Goal: Task Accomplishment & Management: Complete application form

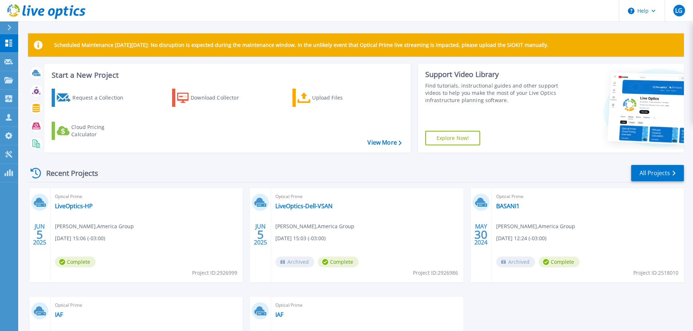
scroll to position [115, 0]
click at [10, 117] on icon at bounding box center [9, 117] width 6 height 7
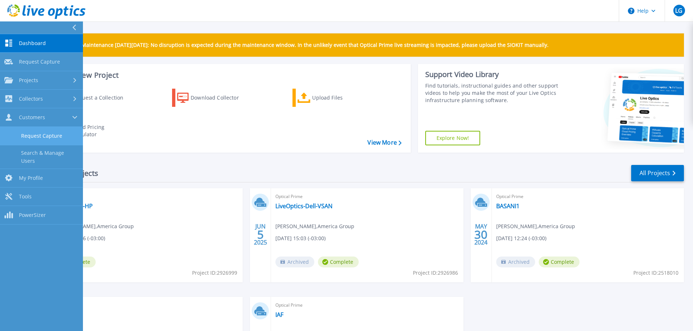
click at [33, 140] on link "Request Capture" at bounding box center [41, 136] width 83 height 19
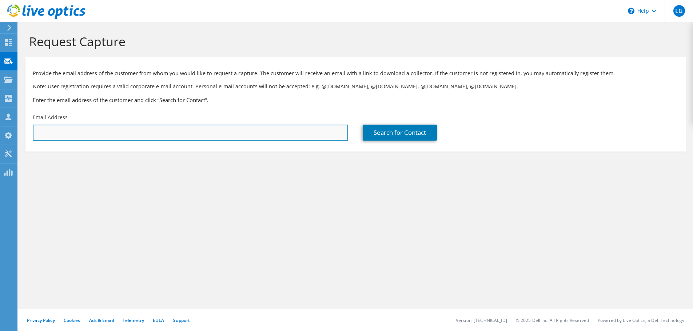
click at [96, 132] on input "text" at bounding box center [190, 133] width 315 height 16
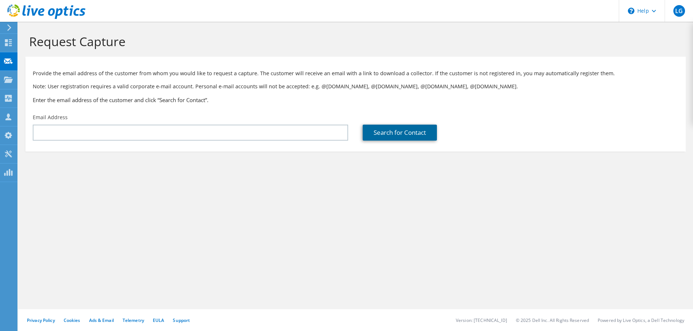
click at [387, 136] on link "Search for Contact" at bounding box center [400, 133] width 74 height 16
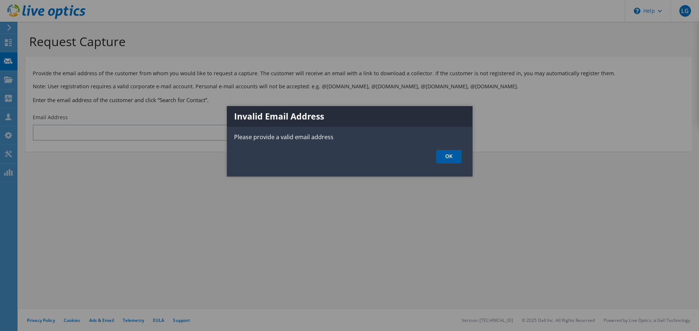
click at [450, 163] on link "OK" at bounding box center [448, 156] width 25 height 13
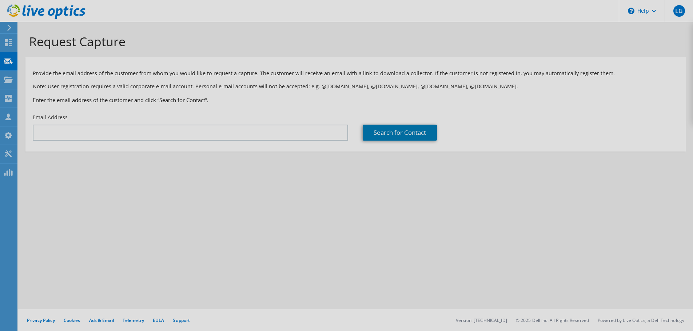
click at [202, 135] on div at bounding box center [346, 165] width 693 height 331
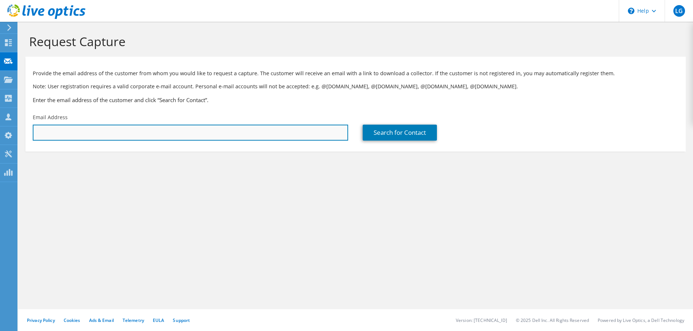
click at [74, 139] on input "text" at bounding box center [190, 133] width 315 height 16
click at [212, 131] on input "text" at bounding box center [190, 133] width 315 height 16
type input "[EMAIL_ADDRESS][DOMAIN_NAME]"
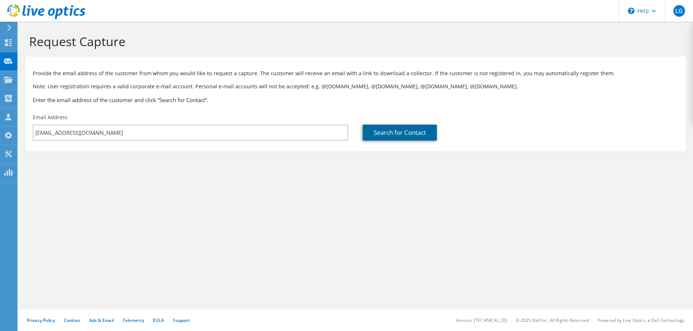
click at [387, 140] on link "Search for Contact" at bounding box center [400, 133] width 74 height 16
type input "All Flash SRL"
type input "[PERSON_NAME]"
type input "Seri"
type input "[GEOGRAPHIC_DATA]"
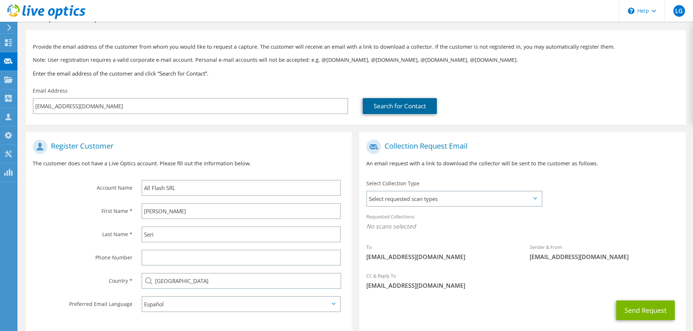
scroll to position [67, 0]
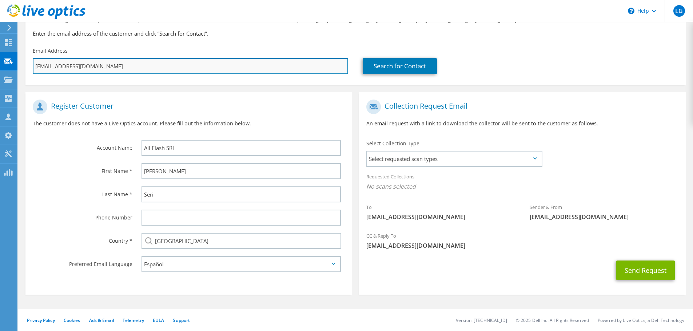
click at [65, 68] on input "[EMAIL_ADDRESS][DOMAIN_NAME]" at bounding box center [190, 66] width 315 height 16
type textarea "americagroupsrl"
click at [65, 68] on input "[EMAIL_ADDRESS][DOMAIN_NAME]" at bounding box center [190, 66] width 315 height 16
paste input "[EMAIL_ADDRESS][DOMAIN_NAME]"
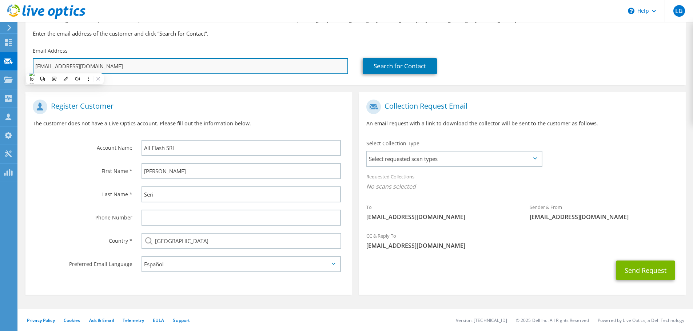
type input "[EMAIL_ADDRESS][DOMAIN_NAME]"
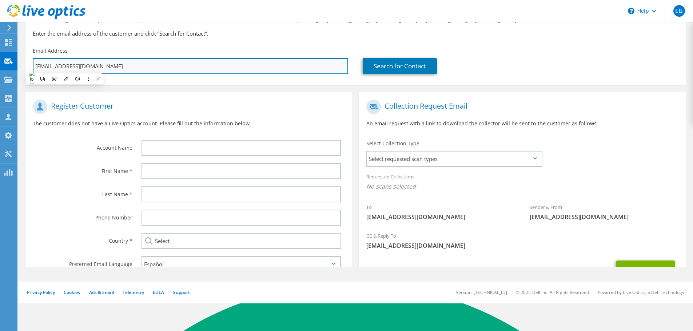
type input "Select"
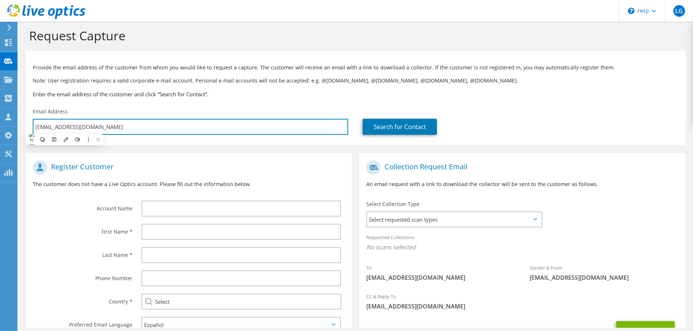
scroll to position [0, 0]
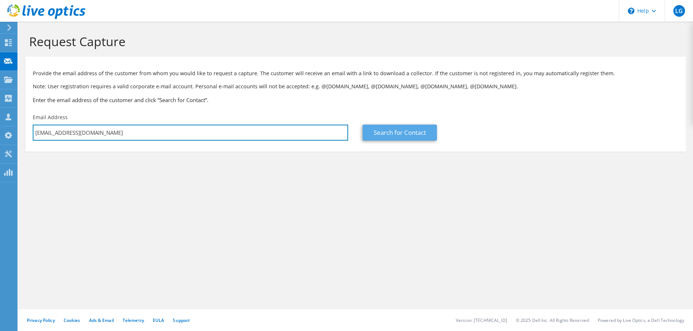
type input "[EMAIL_ADDRESS][DOMAIN_NAME]"
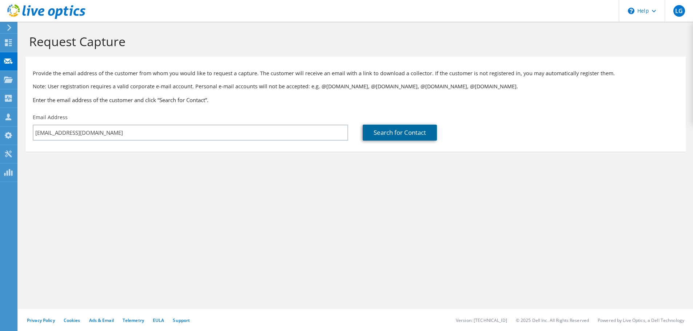
click at [402, 131] on link "Search for Contact" at bounding box center [400, 133] width 74 height 16
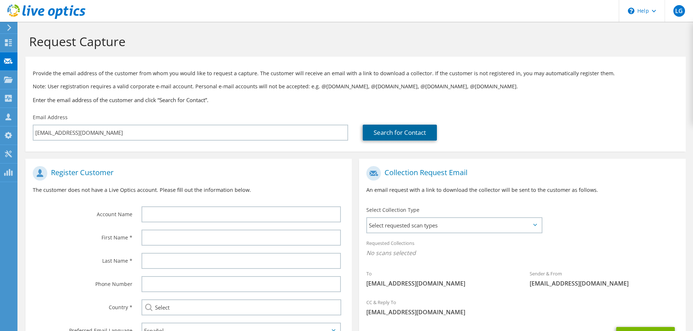
scroll to position [36, 0]
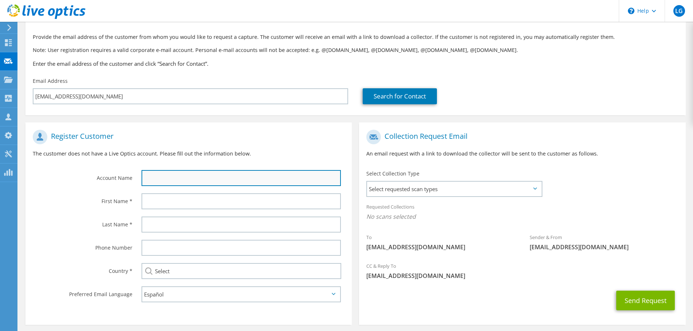
click at [180, 177] on input "text" at bounding box center [241, 178] width 199 height 16
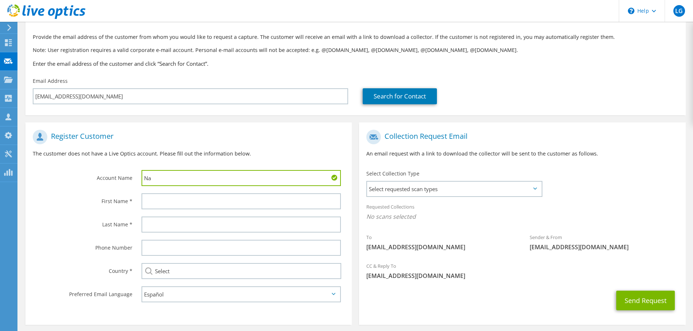
type input "N"
type input "Yagmour"
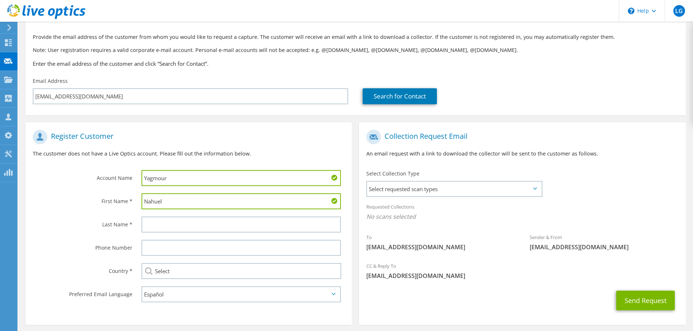
type input "Nahuel"
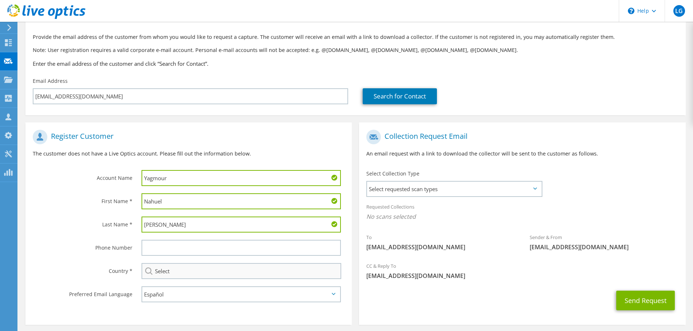
type input "Cantero"
click at [173, 271] on input "Select" at bounding box center [242, 271] width 200 height 16
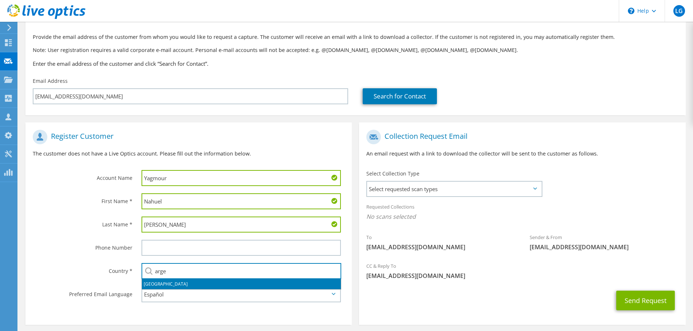
click at [169, 286] on li "Argentina" at bounding box center [241, 284] width 199 height 10
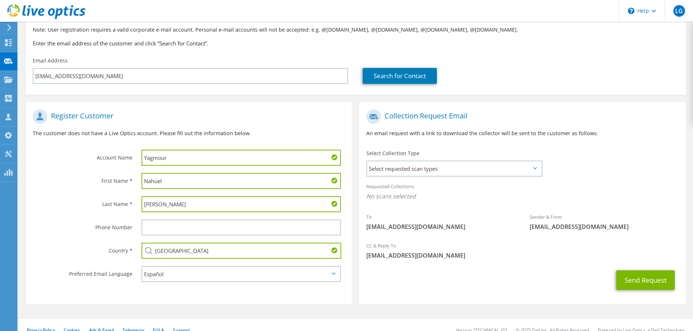
scroll to position [67, 0]
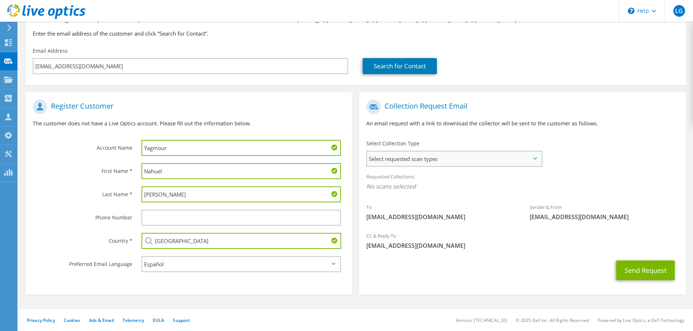
type input "Argentina"
click at [441, 162] on span "Select requested scan types" at bounding box center [454, 159] width 174 height 15
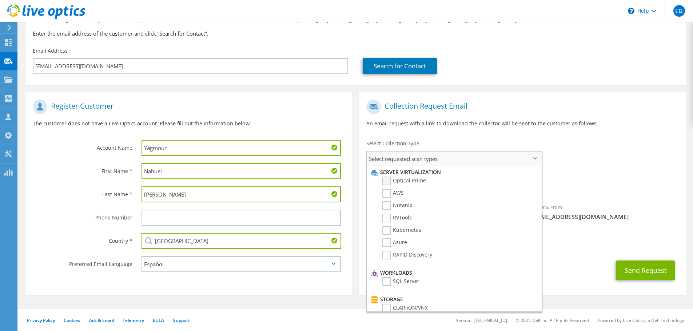
click at [389, 180] on label "Optical Prime" at bounding box center [404, 181] width 44 height 9
click at [0, 0] on input "Optical Prime" at bounding box center [0, 0] width 0 height 0
click at [384, 219] on label "RVTools" at bounding box center [396, 218] width 29 height 9
click at [0, 0] on input "RVTools" at bounding box center [0, 0] width 0 height 0
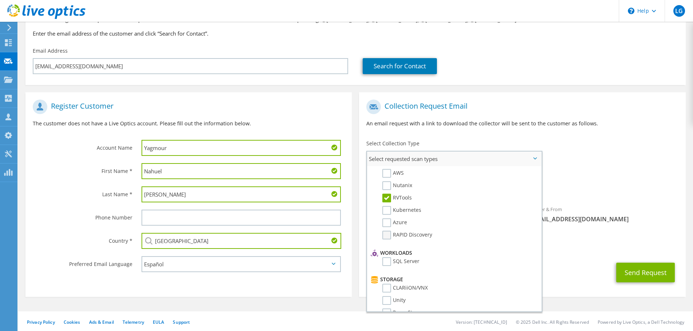
scroll to position [36, 0]
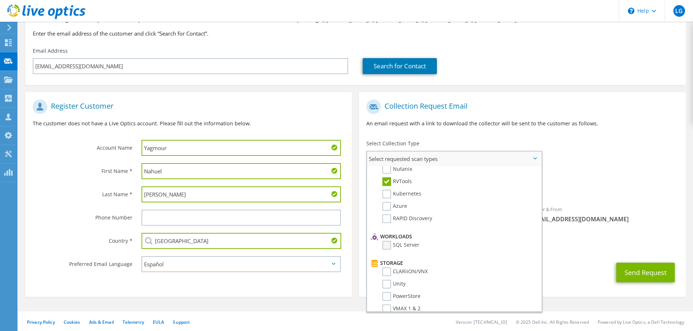
click at [389, 247] on label "SQL Server" at bounding box center [400, 245] width 37 height 9
click at [0, 0] on input "SQL Server" at bounding box center [0, 0] width 0 height 0
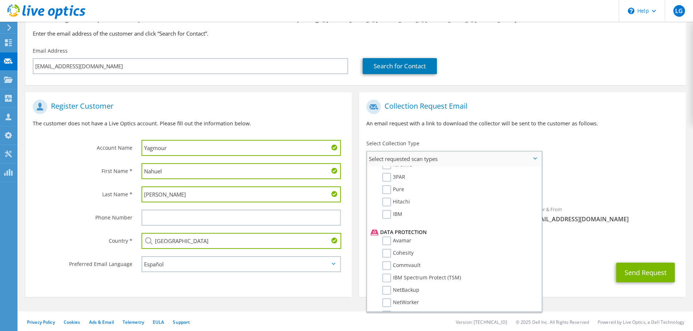
scroll to position [346, 0]
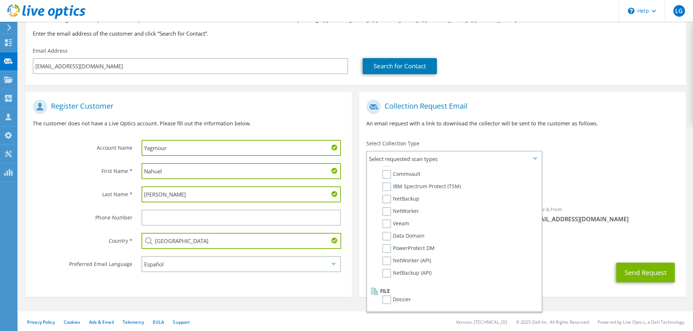
click at [625, 190] on span "Optical Prime RVTools SQL Server" at bounding box center [522, 189] width 312 height 12
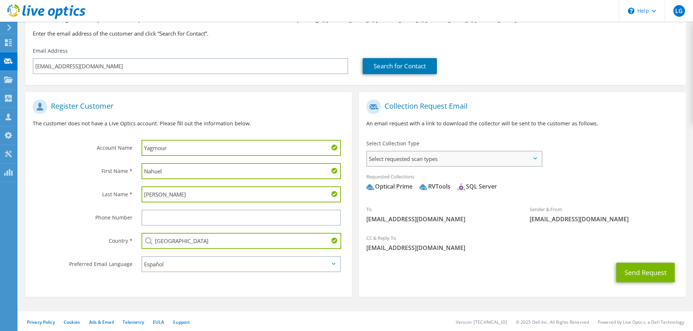
click at [532, 160] on span "Select requested scan types" at bounding box center [454, 159] width 174 height 15
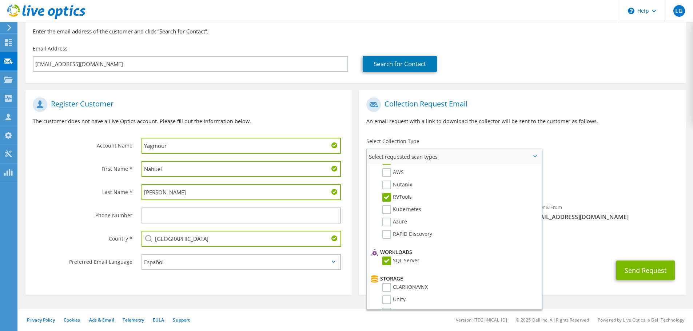
scroll to position [0, 0]
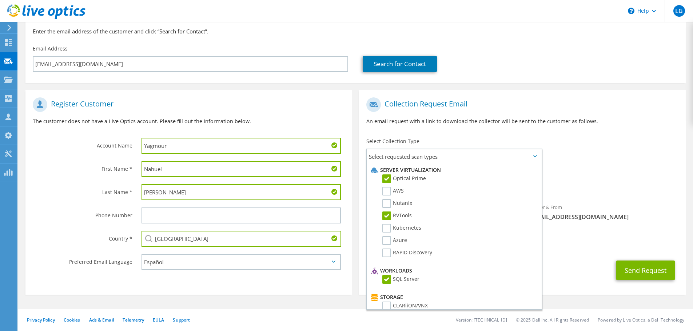
click at [621, 108] on h1 "Collection Request Email" at bounding box center [520, 105] width 308 height 15
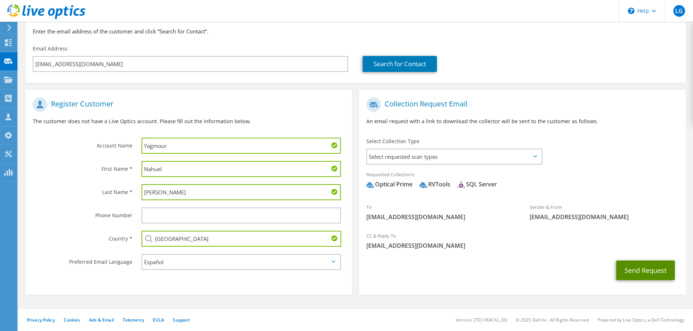
click at [651, 270] on button "Send Request" at bounding box center [645, 271] width 59 height 20
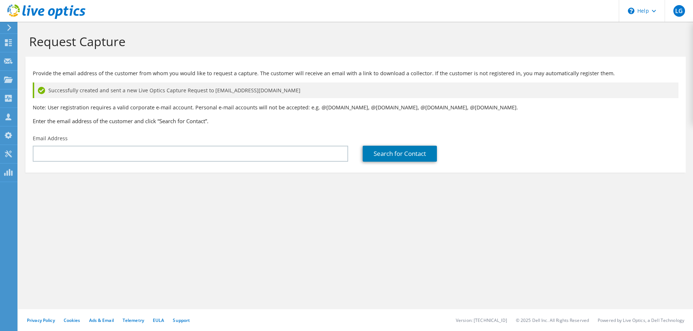
scroll to position [114, 0]
